Goal: Transaction & Acquisition: Purchase product/service

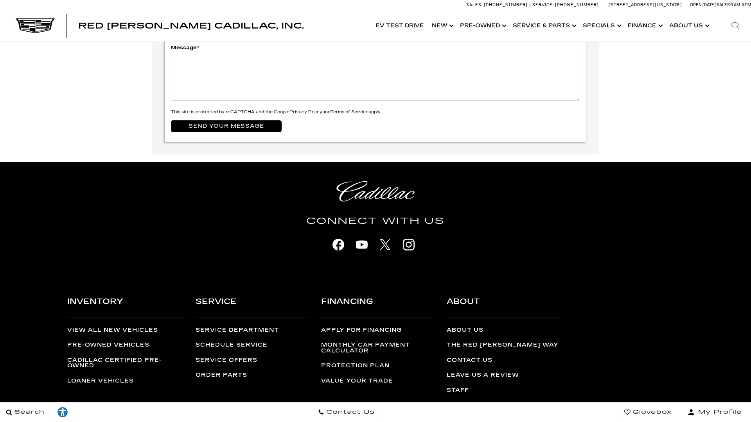
scroll to position [2593, 0]
